Goal: Find specific page/section

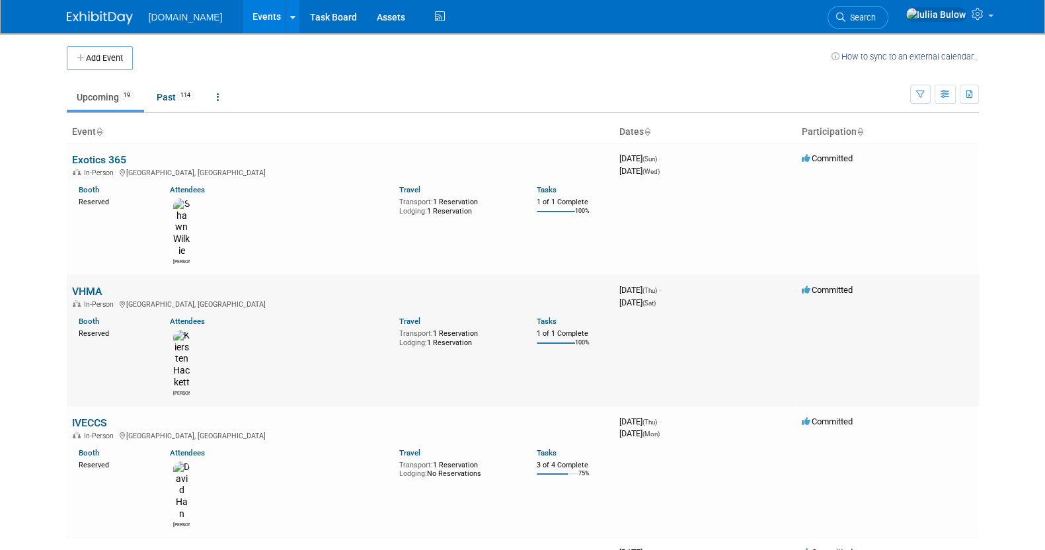
click at [86, 285] on link "VHMA" at bounding box center [87, 291] width 30 height 13
click at [89, 417] on link "IVECCS" at bounding box center [89, 423] width 35 height 13
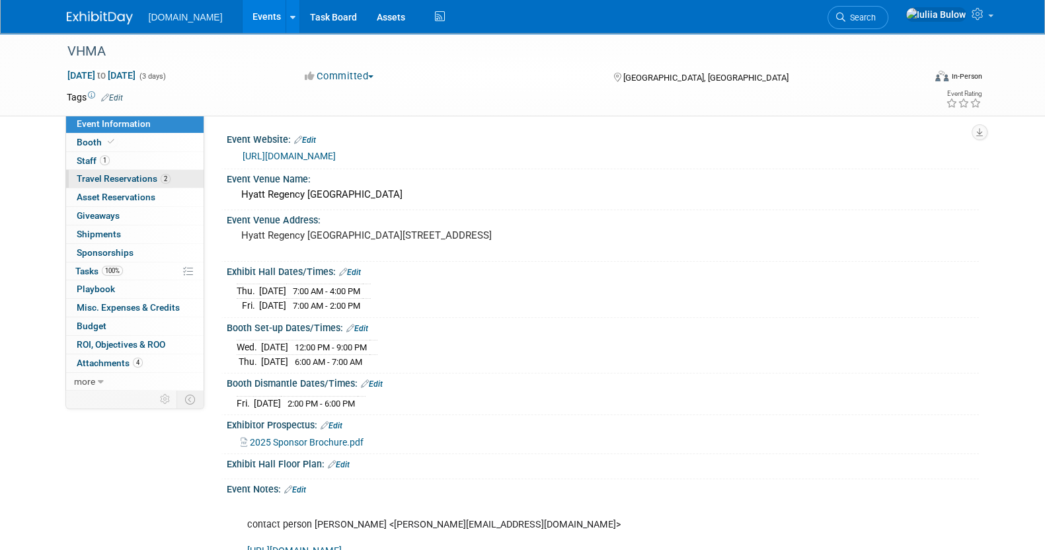
click at [130, 179] on span "Travel Reservations 2" at bounding box center [124, 178] width 94 height 11
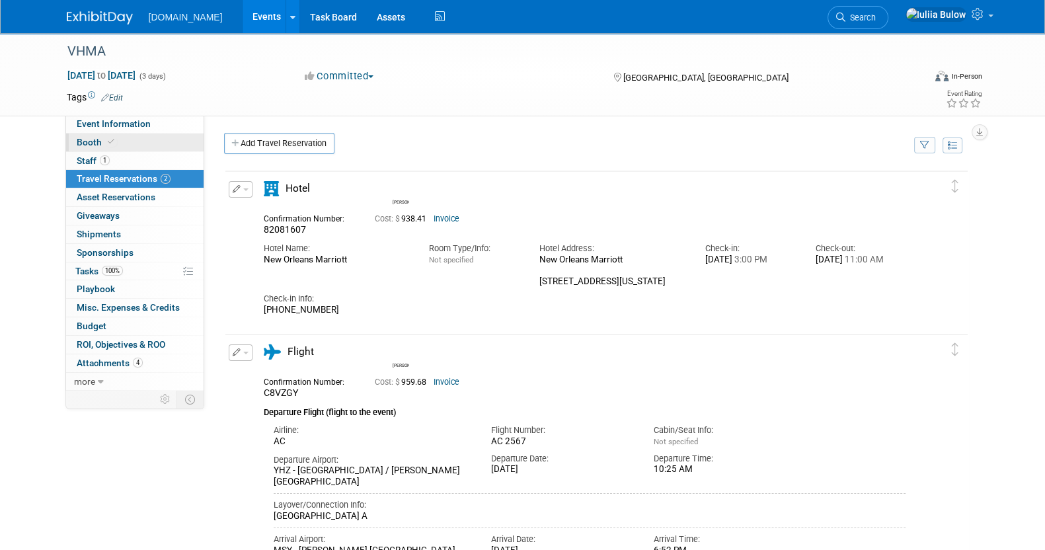
click at [128, 142] on link "Booth" at bounding box center [135, 143] width 138 height 18
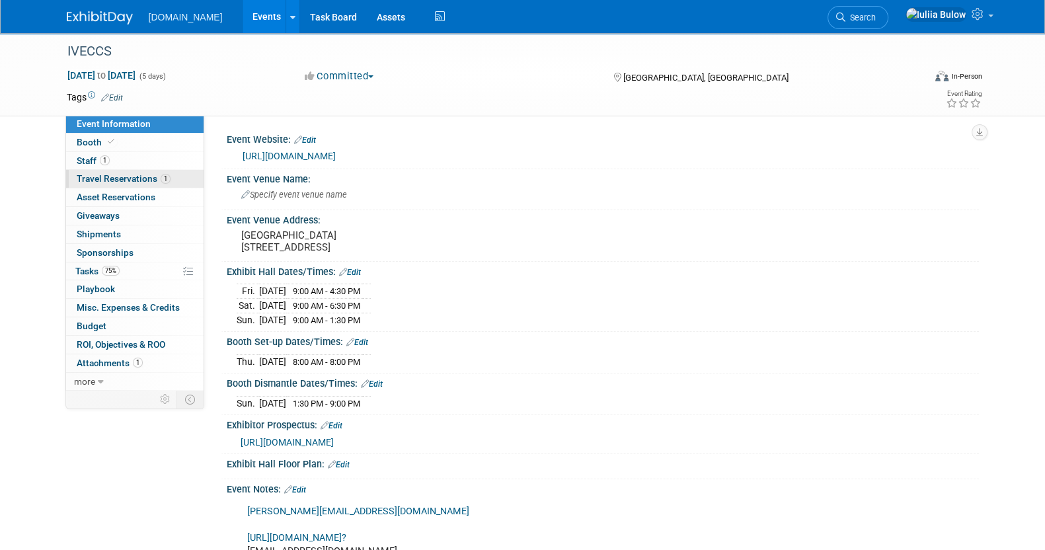
click at [130, 178] on span "Travel Reservations 1" at bounding box center [124, 178] width 94 height 11
